Goal: Information Seeking & Learning: Learn about a topic

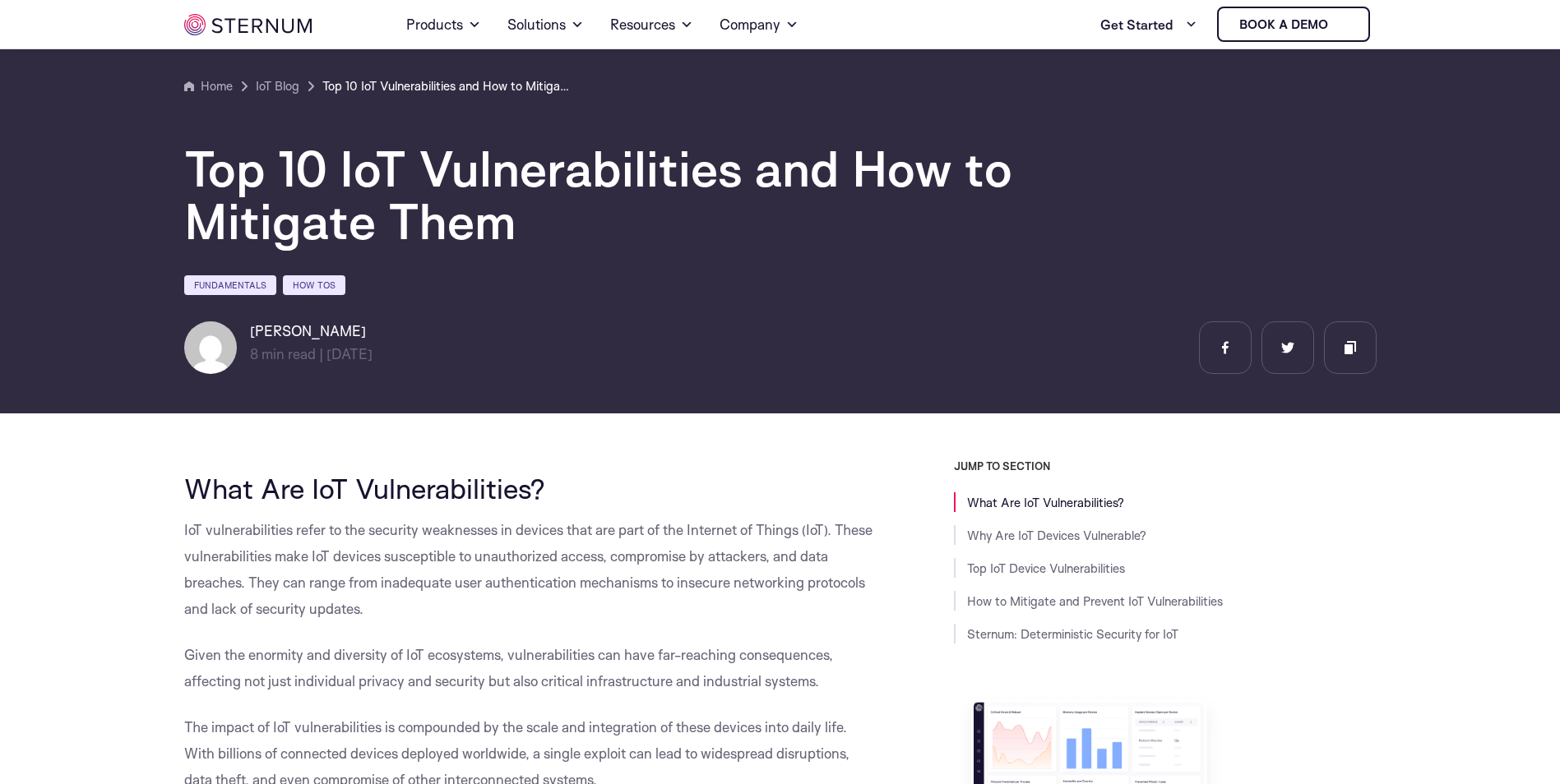
scroll to position [318, 0]
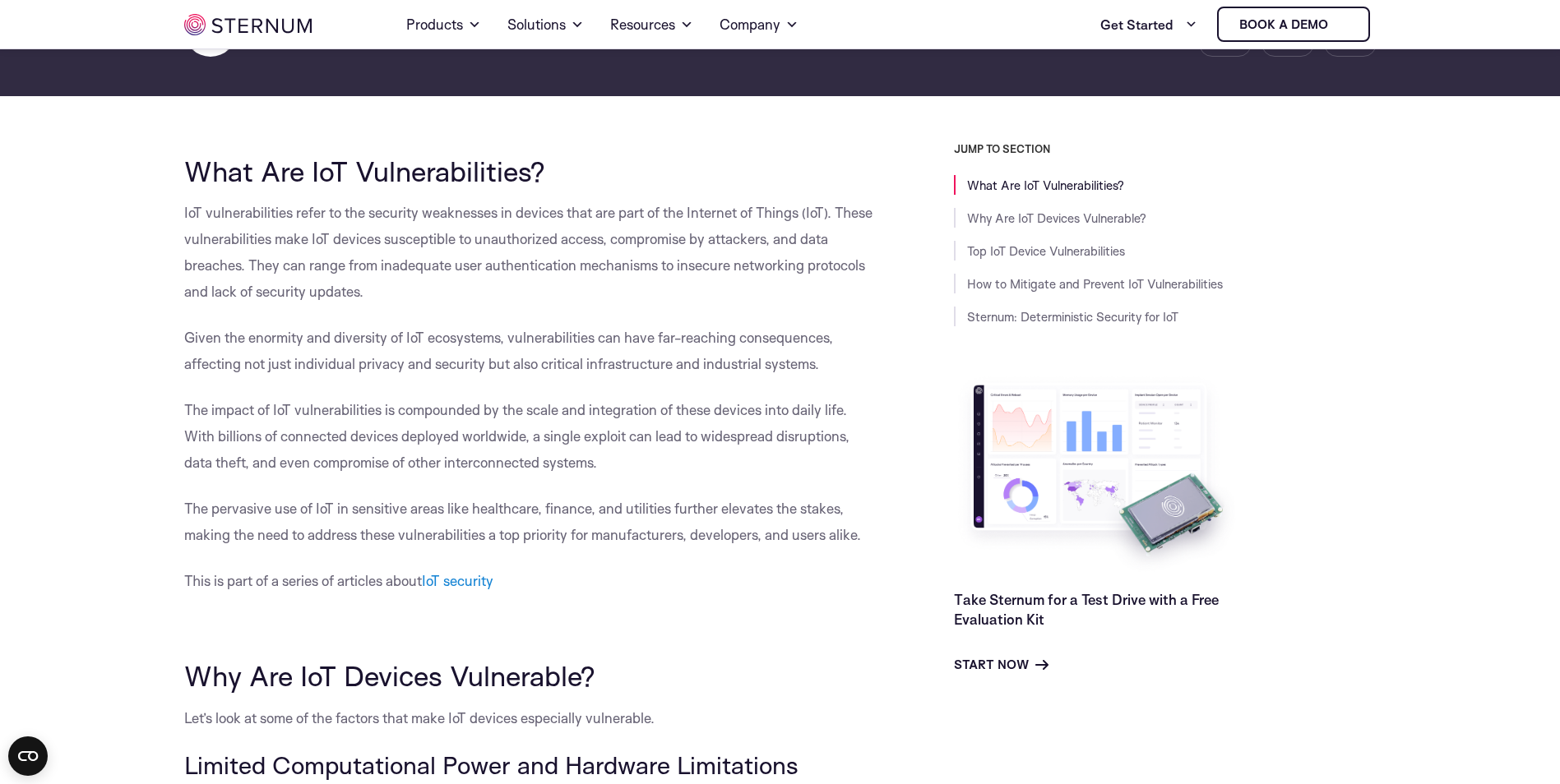
click at [707, 438] on span "The impact of IoT vulnerabilities is compounded by the scale and integration of…" at bounding box center [517, 436] width 665 height 70
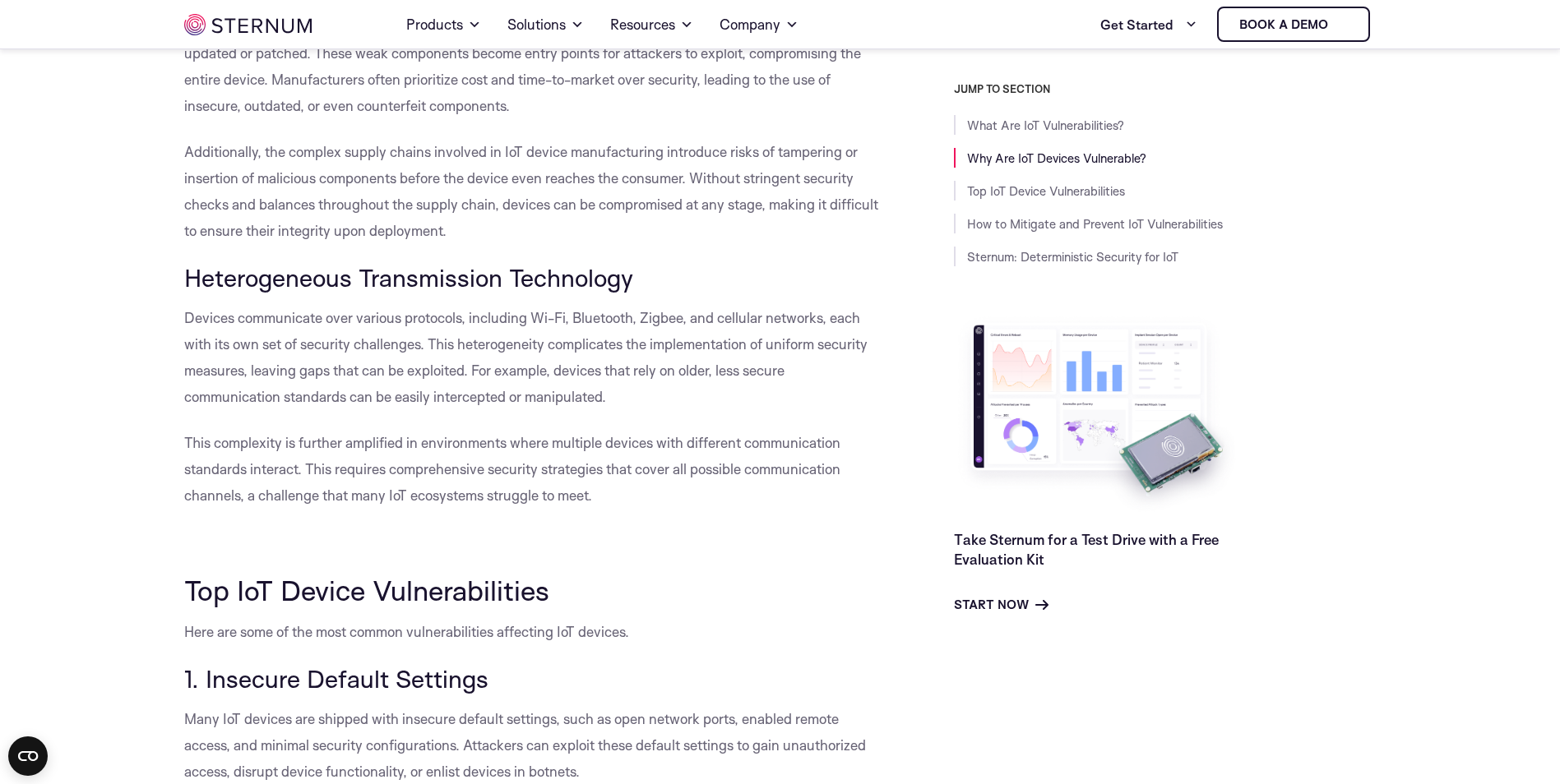
scroll to position [1221, 0]
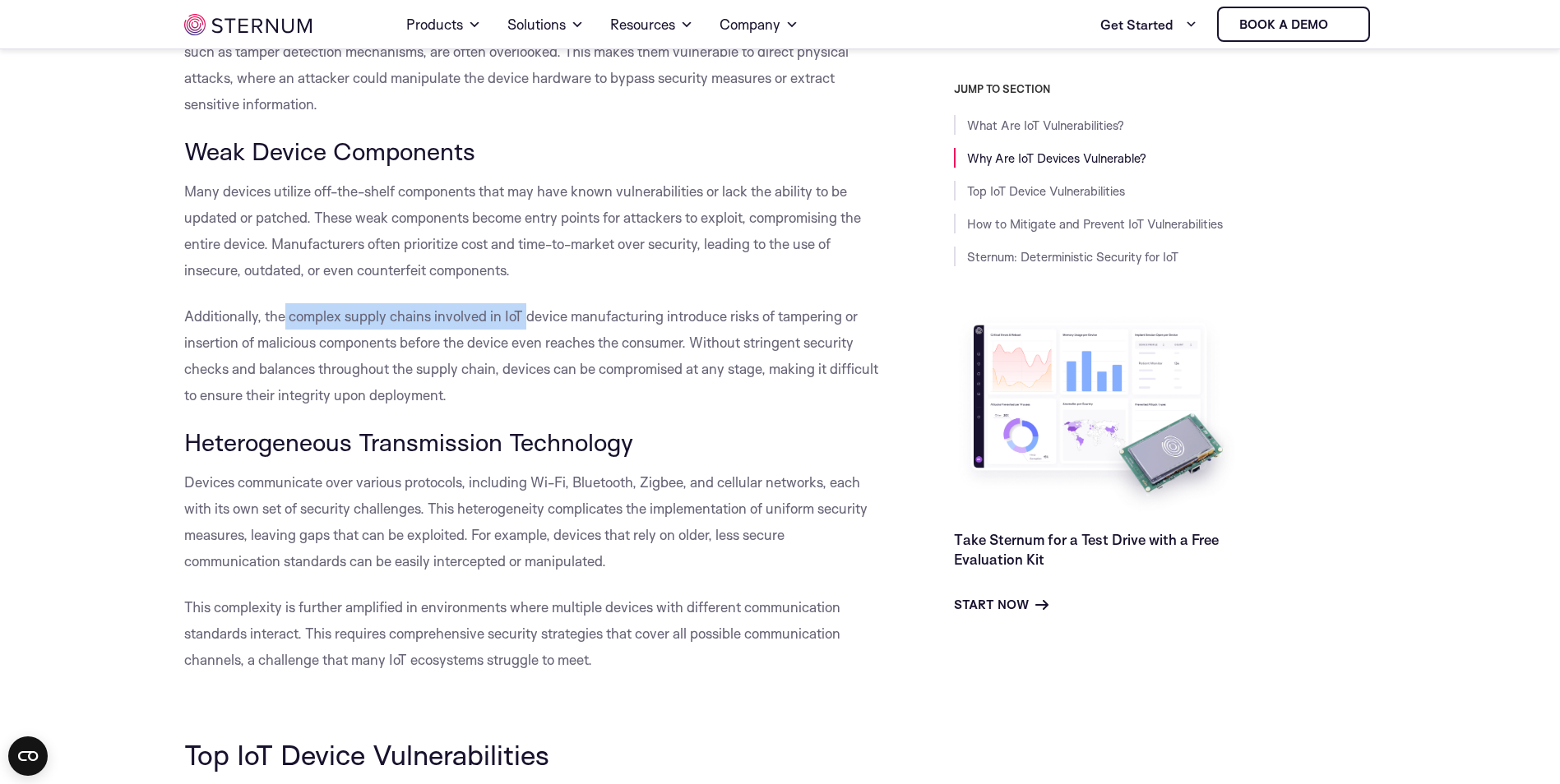
click at [550, 335] on span "Additionally, the complex supply chains involved in IoT device manufacturing in…" at bounding box center [531, 355] width 694 height 96
drag, startPoint x: 550, startPoint y: 335, endPoint x: 622, endPoint y: 332, distance: 72.1
click at [622, 332] on p "Additionally, the complex supply chains involved in IoT device manufacturing in…" at bounding box center [532, 355] width 696 height 105
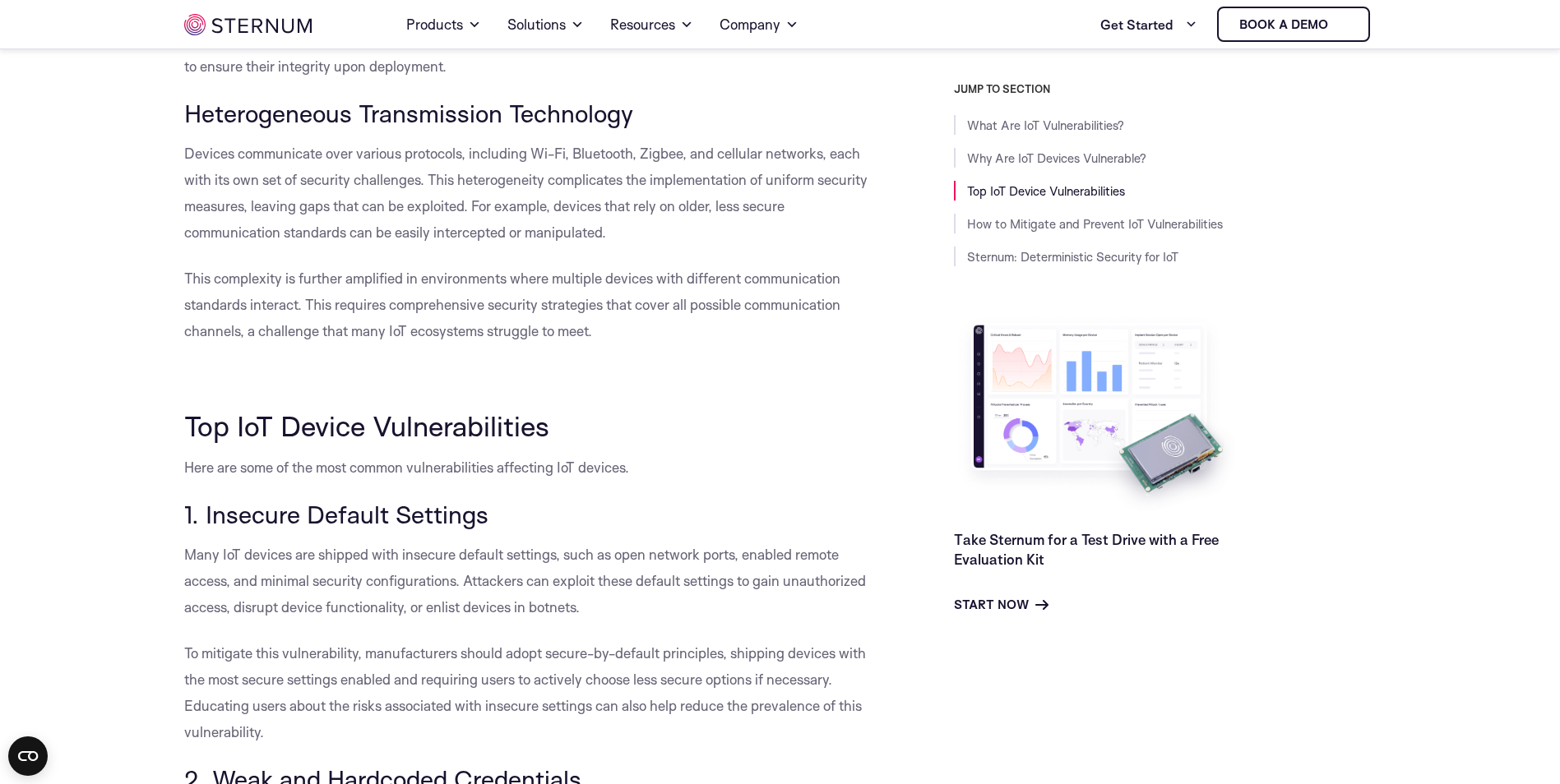
scroll to position [1879, 0]
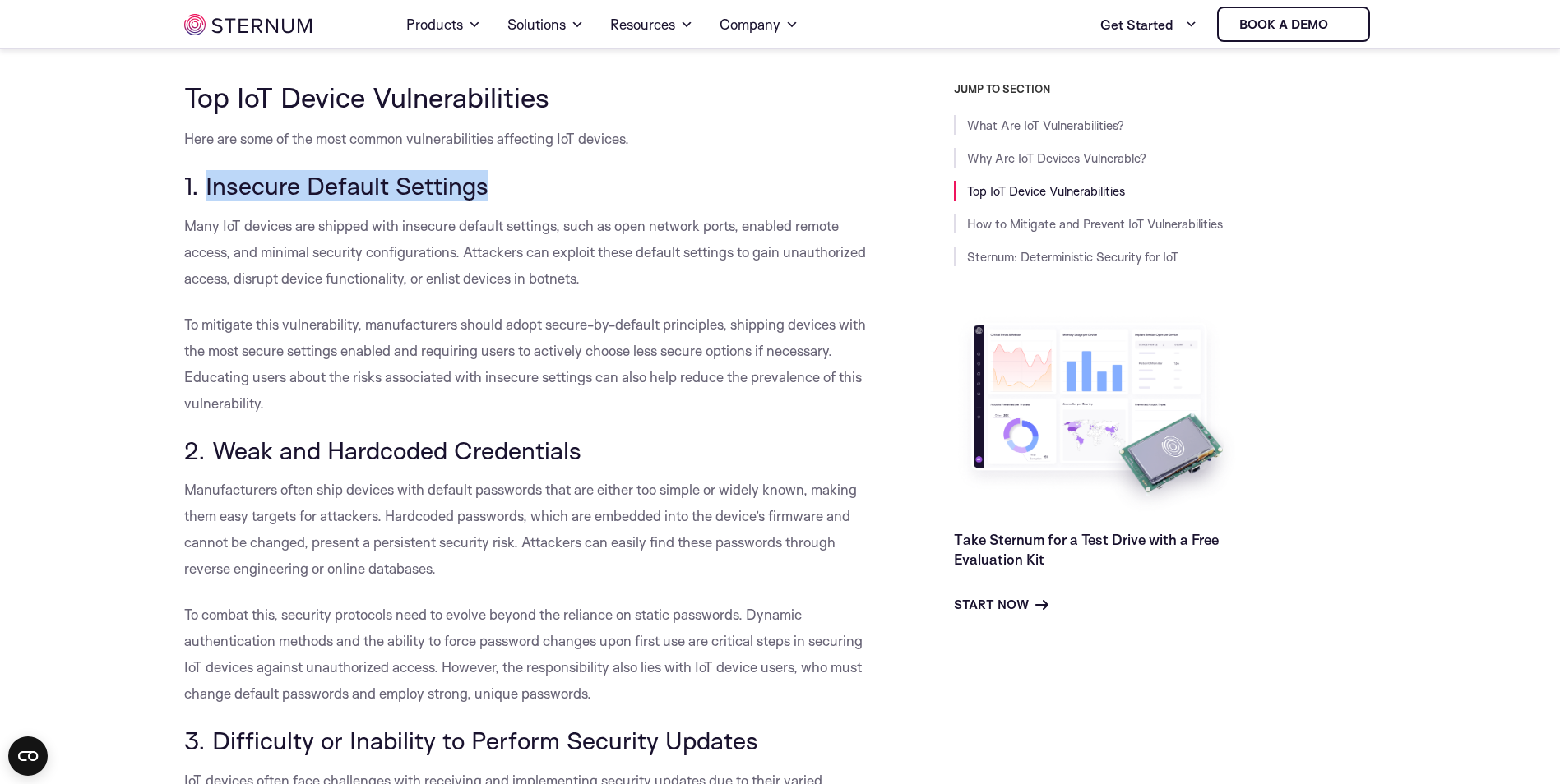
drag, startPoint x: 204, startPoint y: 213, endPoint x: 497, endPoint y: 214, distance: 293.0
click at [497, 200] on h3 "1. Insecure Default Settings" at bounding box center [532, 185] width 696 height 28
copy span "Insecure Default Settings"
drag, startPoint x: 497, startPoint y: 214, endPoint x: 579, endPoint y: 220, distance: 82.2
click at [579, 200] on h3 "1. Insecure Default Settings" at bounding box center [532, 185] width 696 height 28
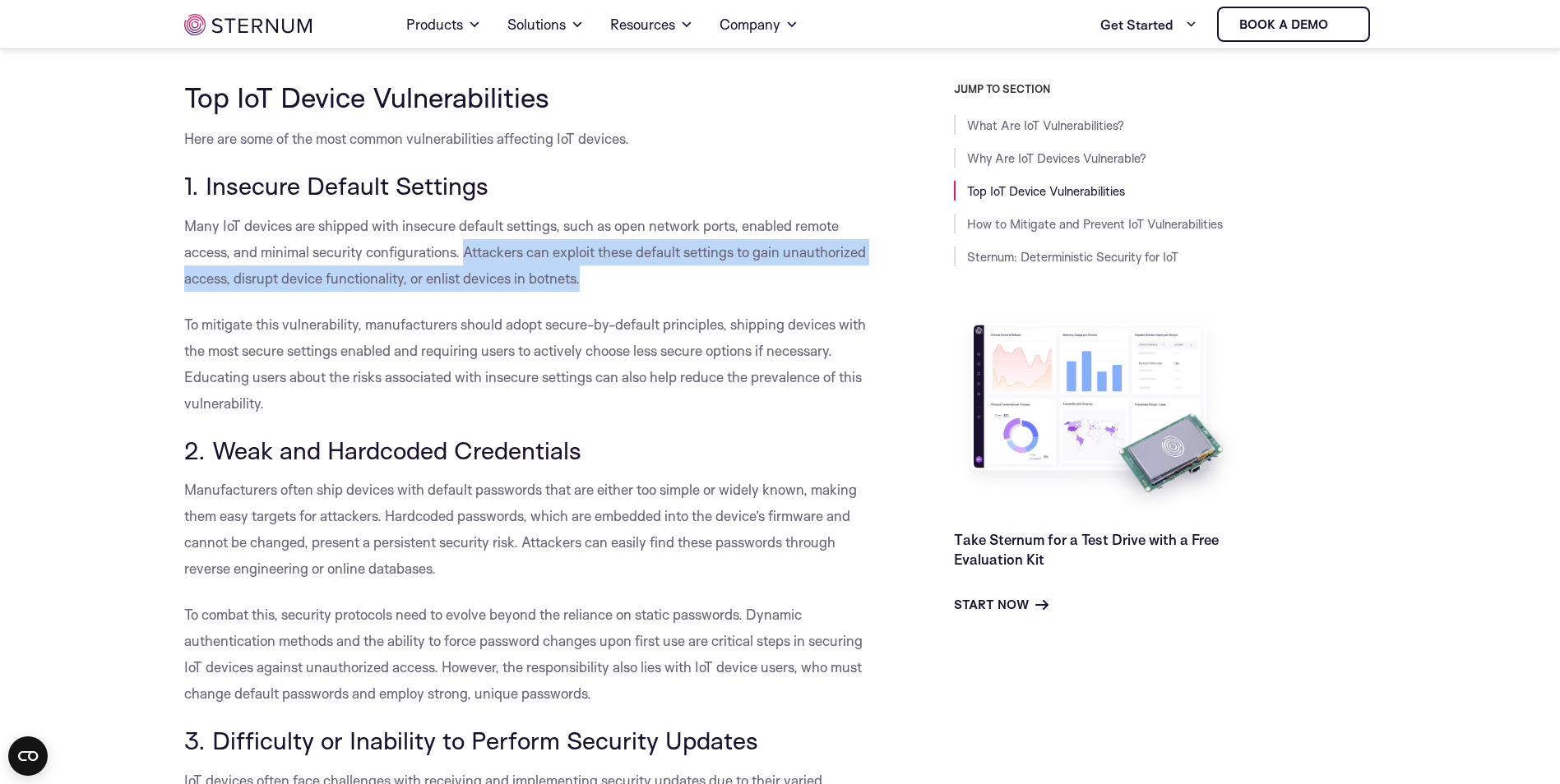
drag, startPoint x: 466, startPoint y: 278, endPoint x: 599, endPoint y: 311, distance: 137.0
click at [599, 292] on p "Many IoT devices are shipped with insecure default settings, such as open netwo…" at bounding box center [532, 252] width 696 height 78
copy span "Attackers can exploit these default settings to gain unauthorized access, disru…"
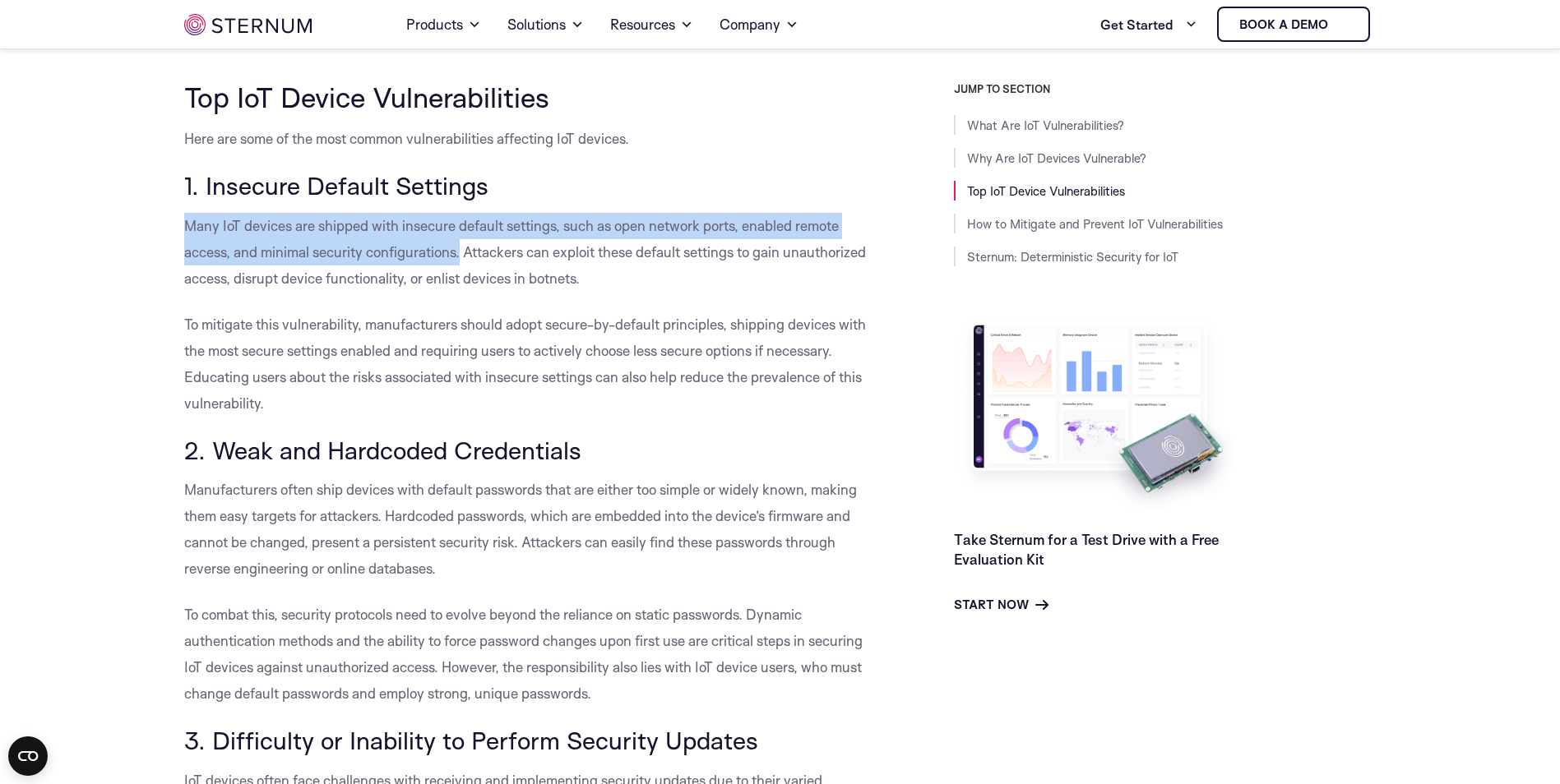
drag, startPoint x: 184, startPoint y: 254, endPoint x: 459, endPoint y: 278, distance: 276.0
click at [459, 278] on span "Many IoT devices are shipped with insecure default settings, such as open netwo…" at bounding box center [525, 252] width 682 height 70
copy span "Many IoT devices are shipped with insecure default settings, such as open netwo…"
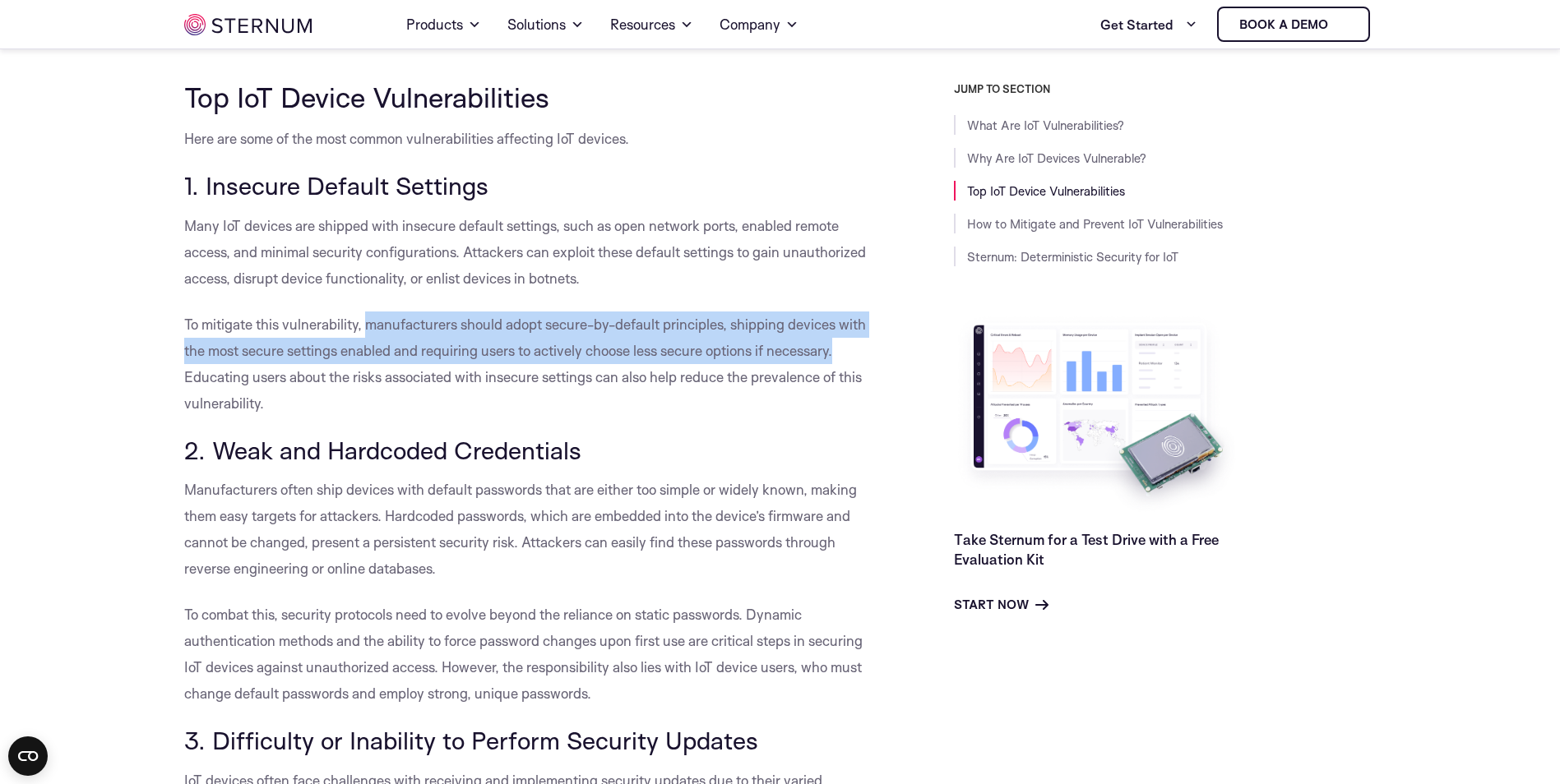
drag, startPoint x: 366, startPoint y: 352, endPoint x: 839, endPoint y: 371, distance: 473.4
click at [839, 371] on p "To mitigate this vulnerability, manufacturers should adopt secure-by-default pr…" at bounding box center [532, 363] width 696 height 105
copy span "manufacturers should adopt secure-by-default principles, shipping devices with …"
drag, startPoint x: 839, startPoint y: 371, endPoint x: 863, endPoint y: 376, distance: 24.5
click at [863, 376] on p "To mitigate this vulnerability, manufacturers should adopt secure-by-default pr…" at bounding box center [532, 363] width 696 height 105
